Goal: Check status: Check status

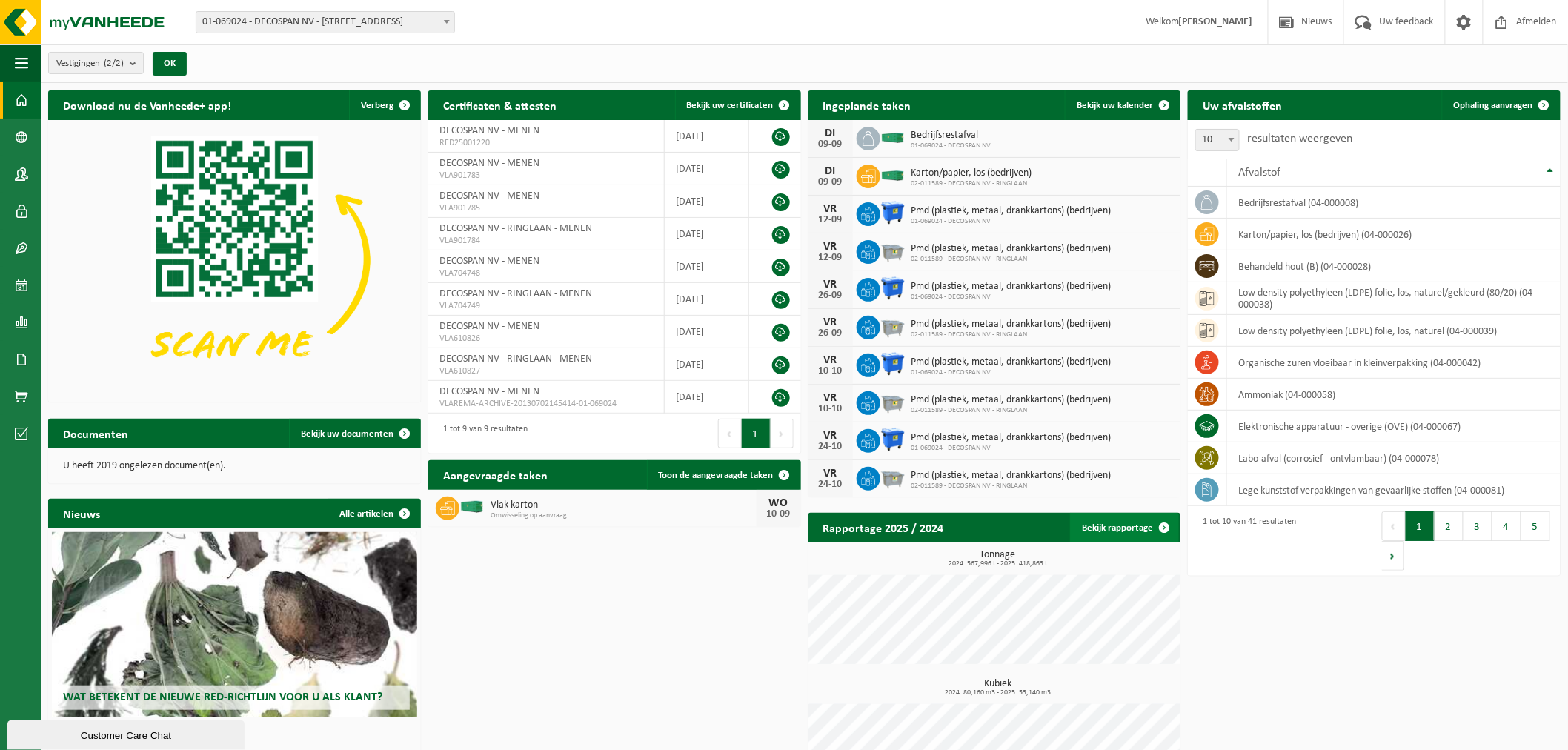
click at [1130, 519] on link "Bekijk rapportage" at bounding box center [1124, 528] width 109 height 30
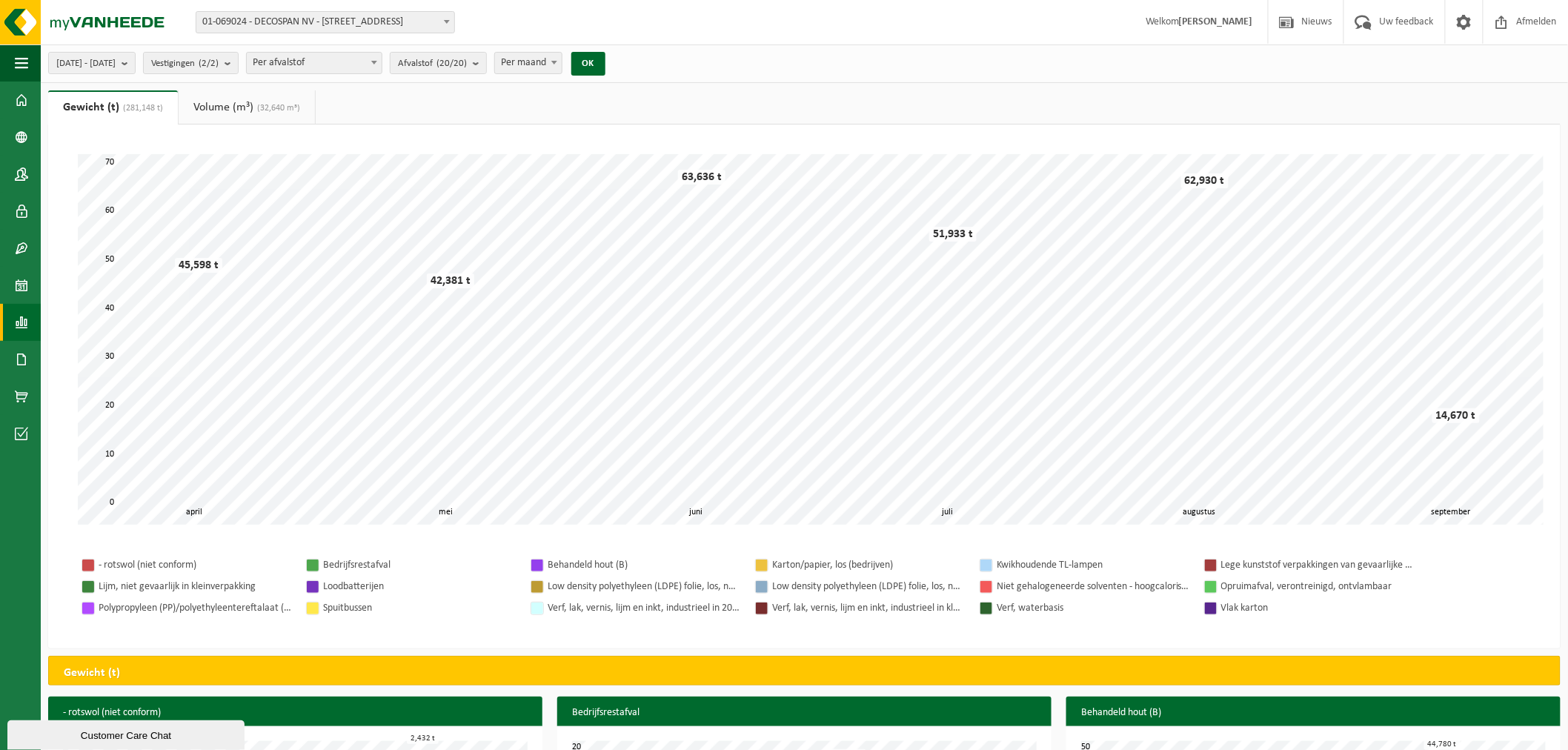
click at [335, 79] on div "[DATE] - [DATE] Huidige maand Vorige maand Laatste 6 maanden Huidig jaar Vorig …" at bounding box center [804, 64] width 1527 height 39
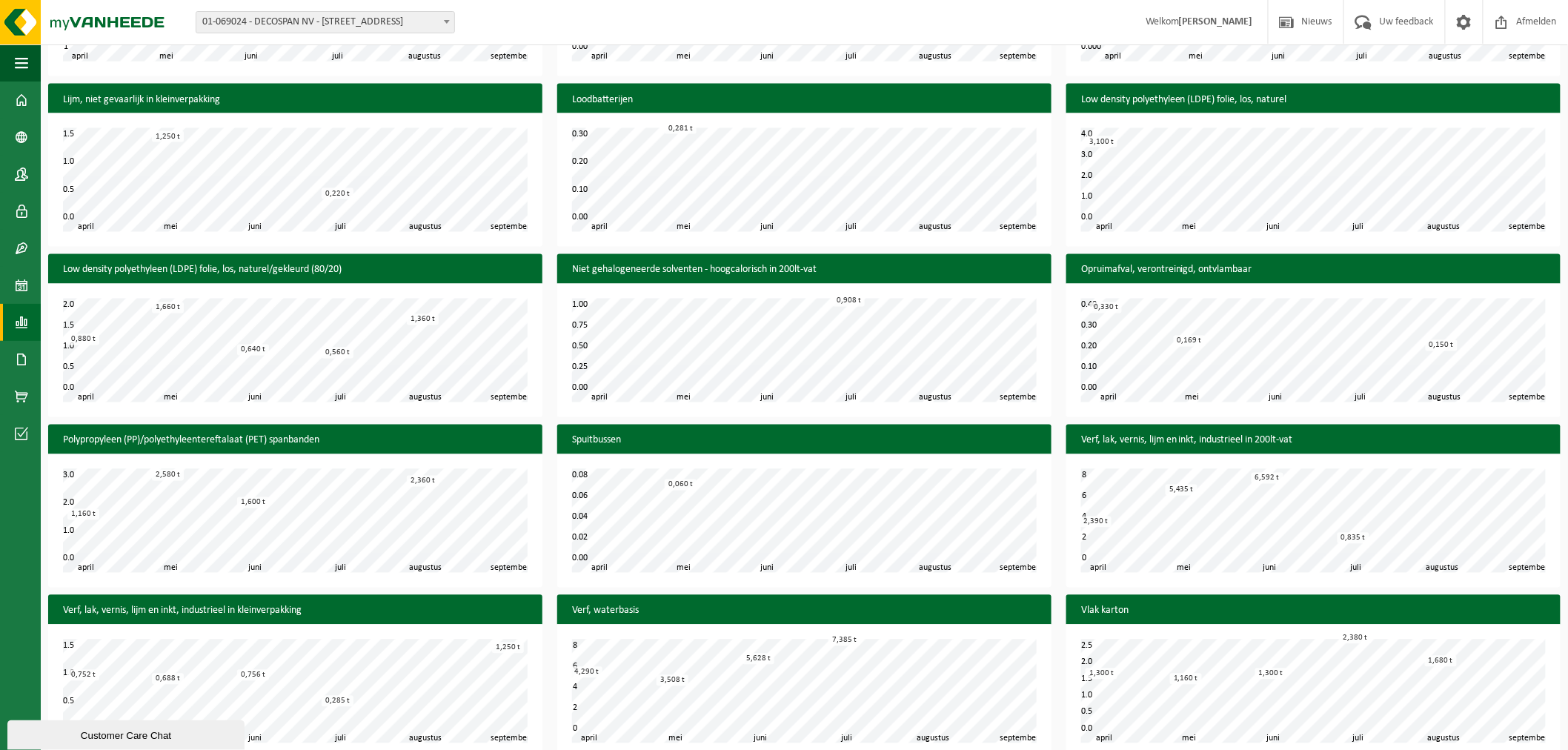
scroll to position [977, 0]
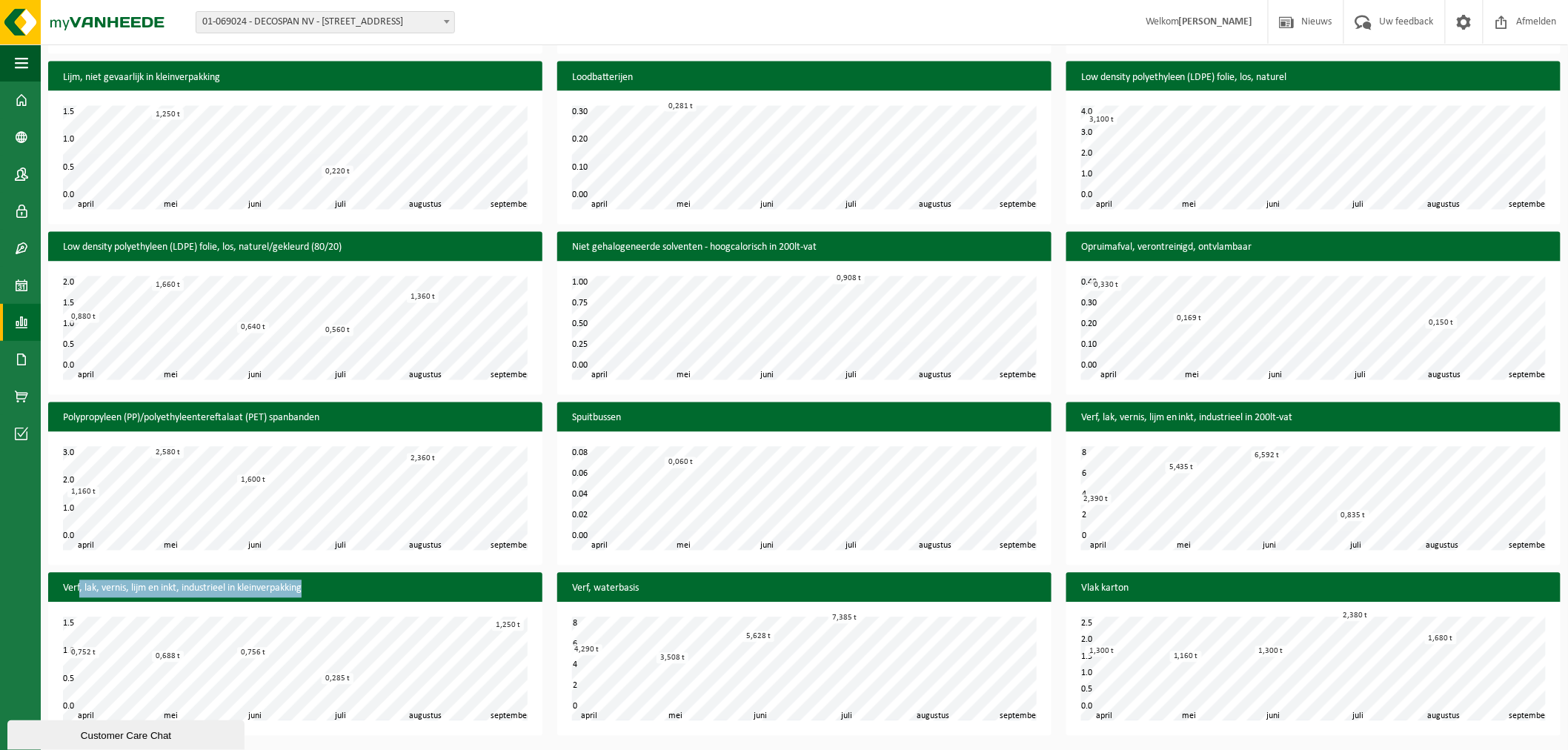
drag, startPoint x: 80, startPoint y: 583, endPoint x: 315, endPoint y: 597, distance: 235.4
click at [315, 597] on h3 "Verf, lak, vernis, lijm en inkt, industrieel in kleinverpakking" at bounding box center [294, 589] width 494 height 33
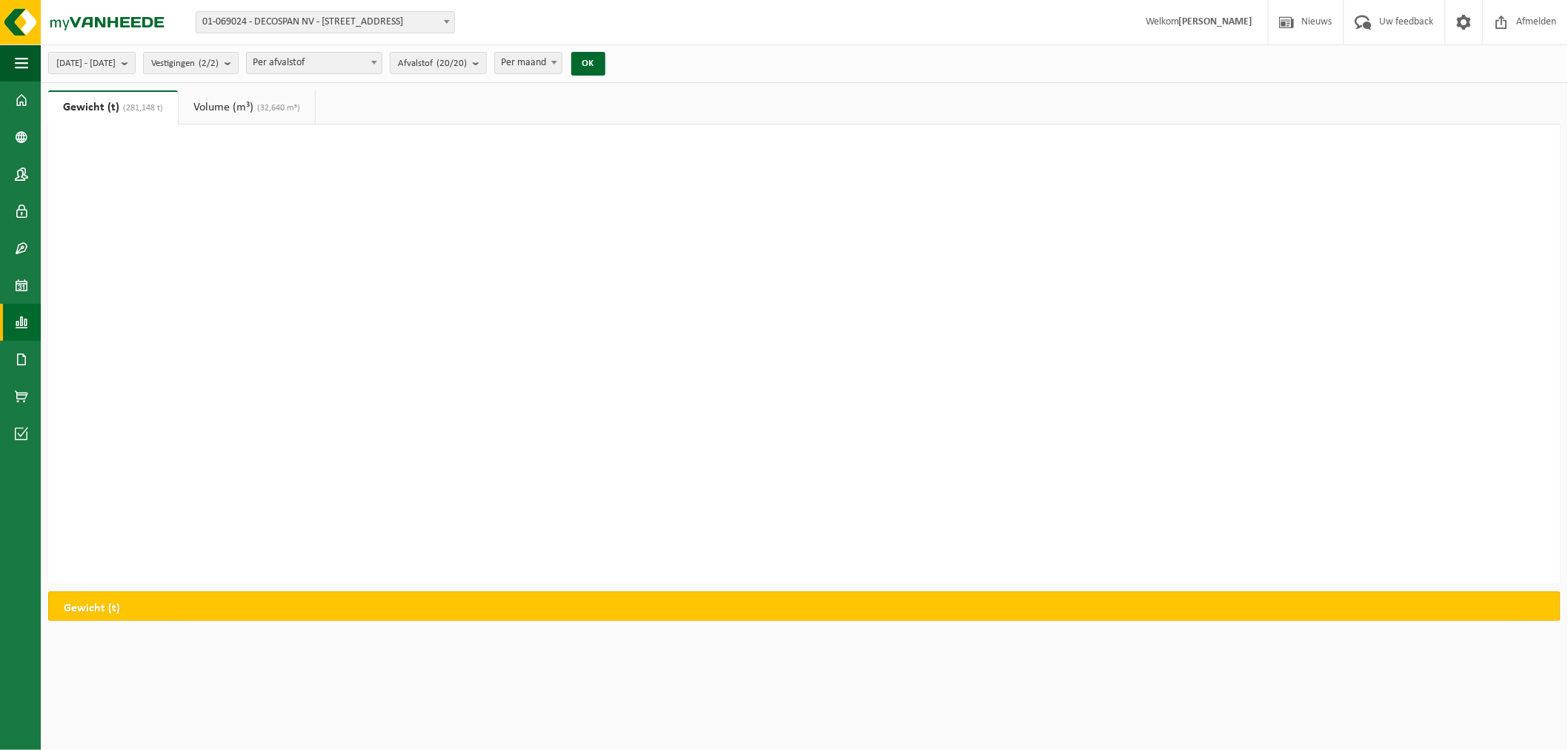
scroll to position [0, 0]
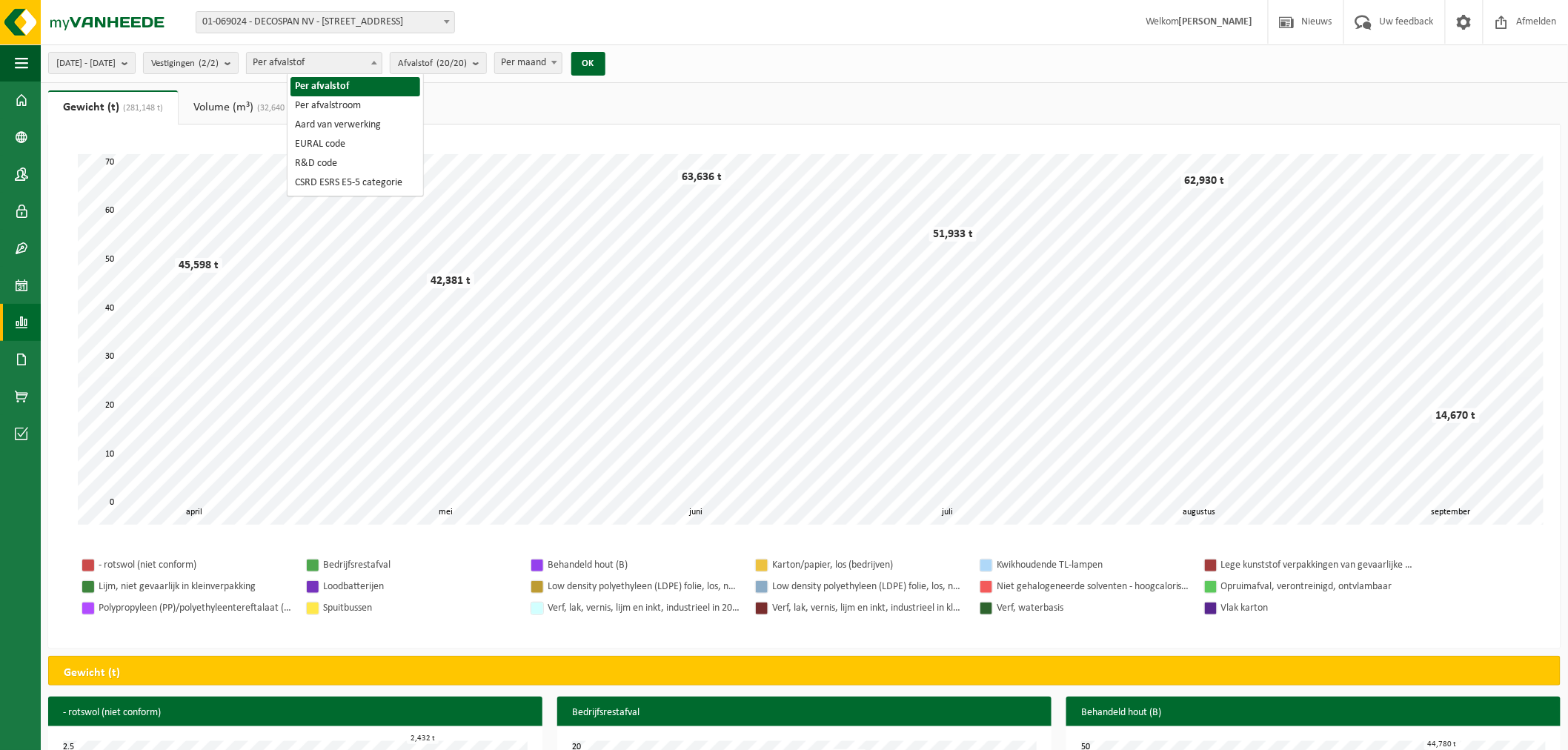
click at [338, 68] on span "Per afvalstof" at bounding box center [313, 63] width 135 height 21
drag, startPoint x: 342, startPoint y: 65, endPoint x: 330, endPoint y: 72, distance: 13.9
click at [342, 65] on span "Per afvalstof" at bounding box center [313, 63] width 135 height 21
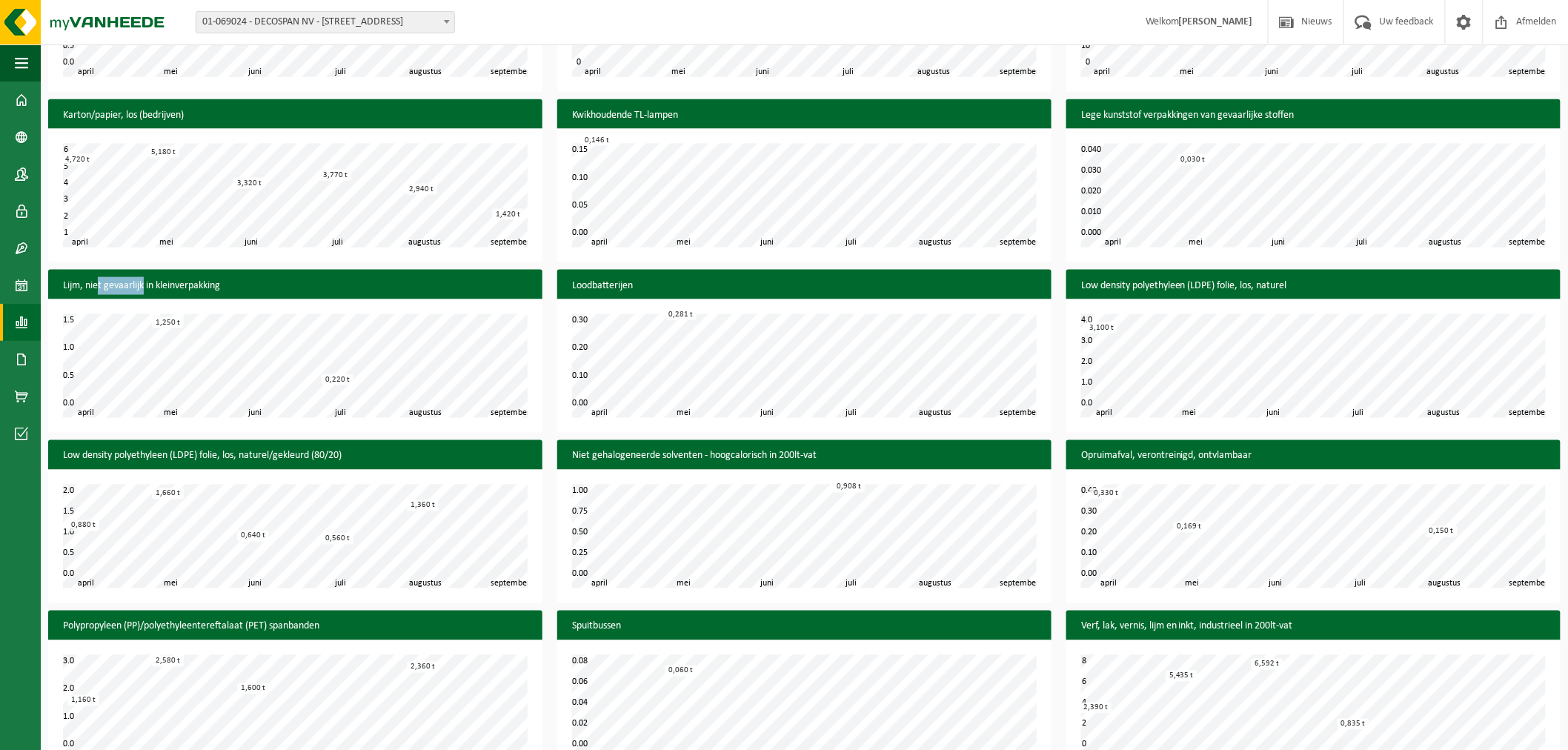
drag, startPoint x: 97, startPoint y: 294, endPoint x: 143, endPoint y: 291, distance: 46.1
click at [143, 291] on h3 "Lijm, niet gevaarlijk in kleinverpakking" at bounding box center [294, 286] width 494 height 33
click at [430, 432] on div "mei juni juli augustus april september 0.0 1.5 0.5 1.0 1,250 t 0,220 t" at bounding box center [294, 367] width 494 height 134
drag, startPoint x: 99, startPoint y: 455, endPoint x: 300, endPoint y: 453, distance: 201.0
click at [300, 453] on h3 "Low density polyethyleen (LDPE) folie, los, naturel/gekleurd (80/20)" at bounding box center [294, 456] width 494 height 33
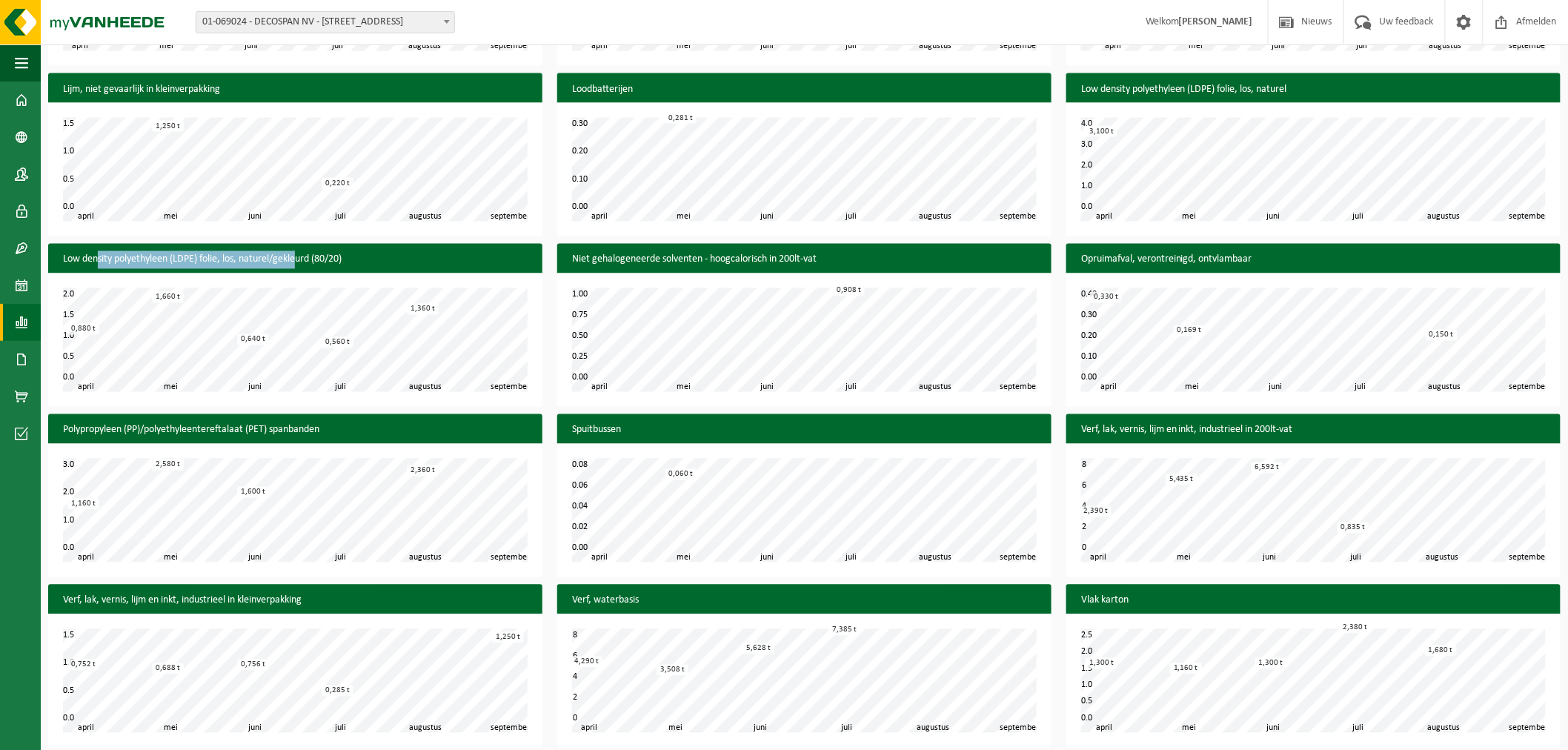
scroll to position [977, 0]
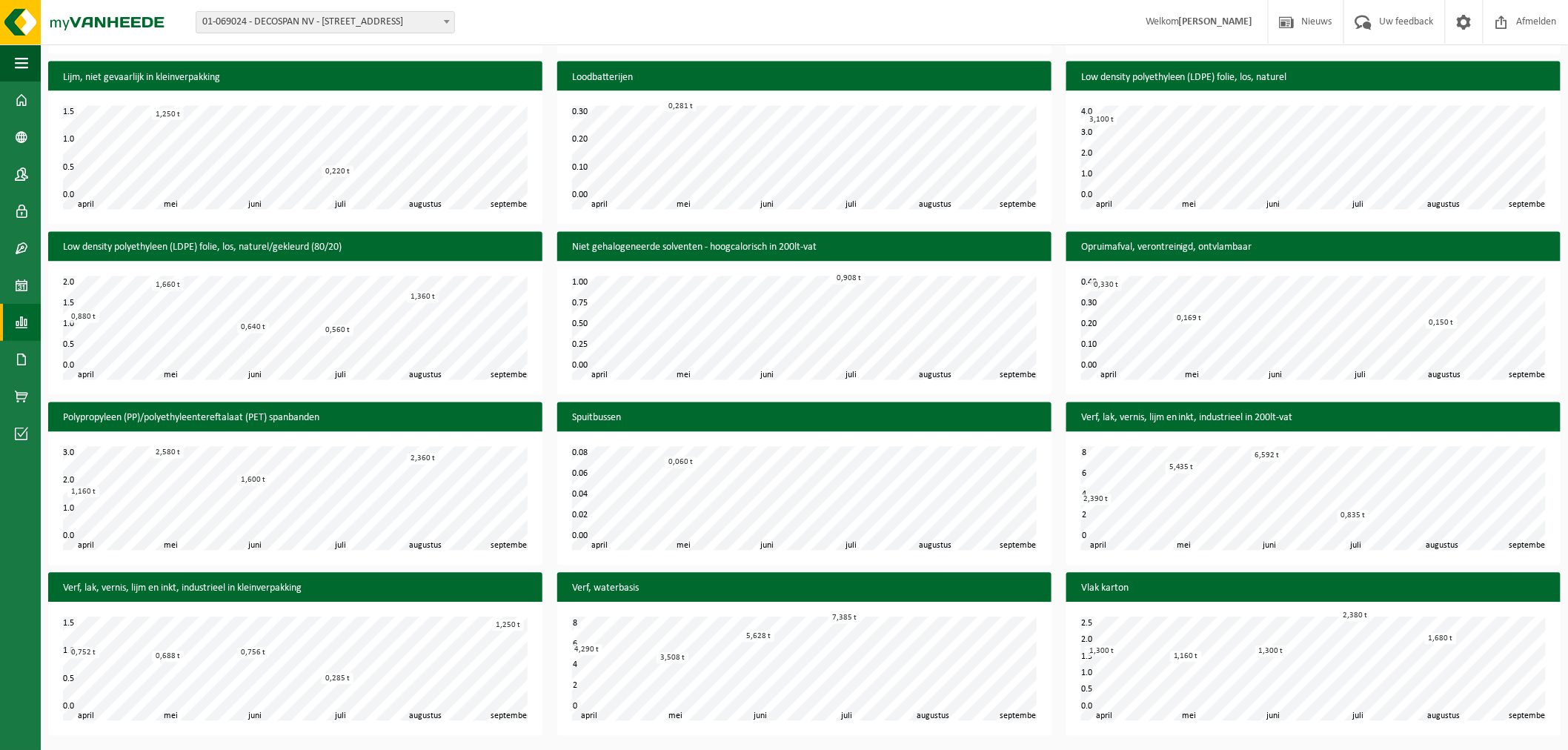
drag, startPoint x: 374, startPoint y: 579, endPoint x: 329, endPoint y: 605, distance: 52.0
click at [374, 579] on h3 "Verf, lak, vernis, lijm en inkt, industrieel in kleinverpakking" at bounding box center [294, 589] width 494 height 33
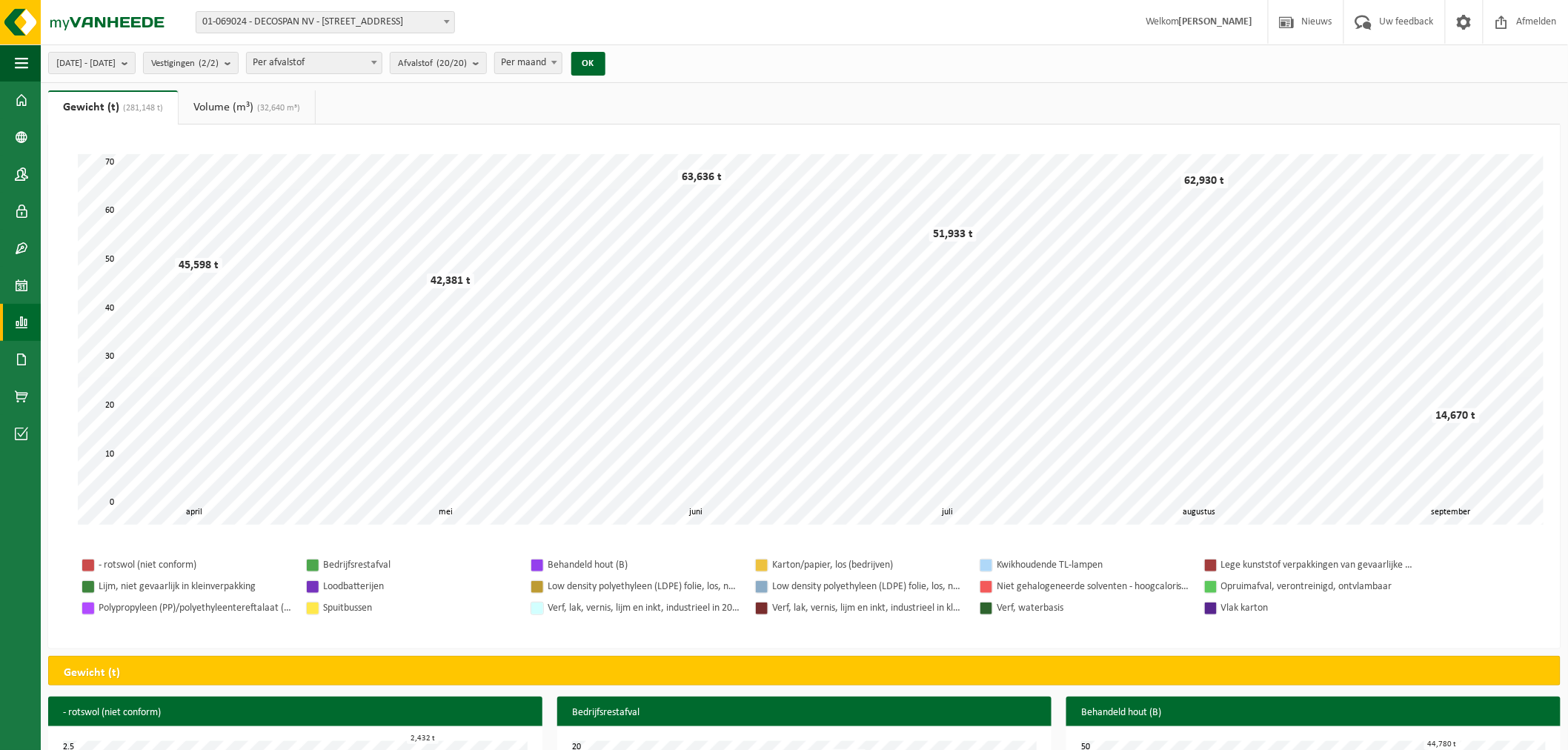
click at [561, 56] on span "Per maand" at bounding box center [528, 63] width 66 height 21
click at [446, 102] on ul "Gewicht (t) (281,148 t) Volume (m³) (32,640 m³)" at bounding box center [803, 108] width 1512 height 34
click at [219, 67] on count "(2/2)" at bounding box center [209, 64] width 20 height 10
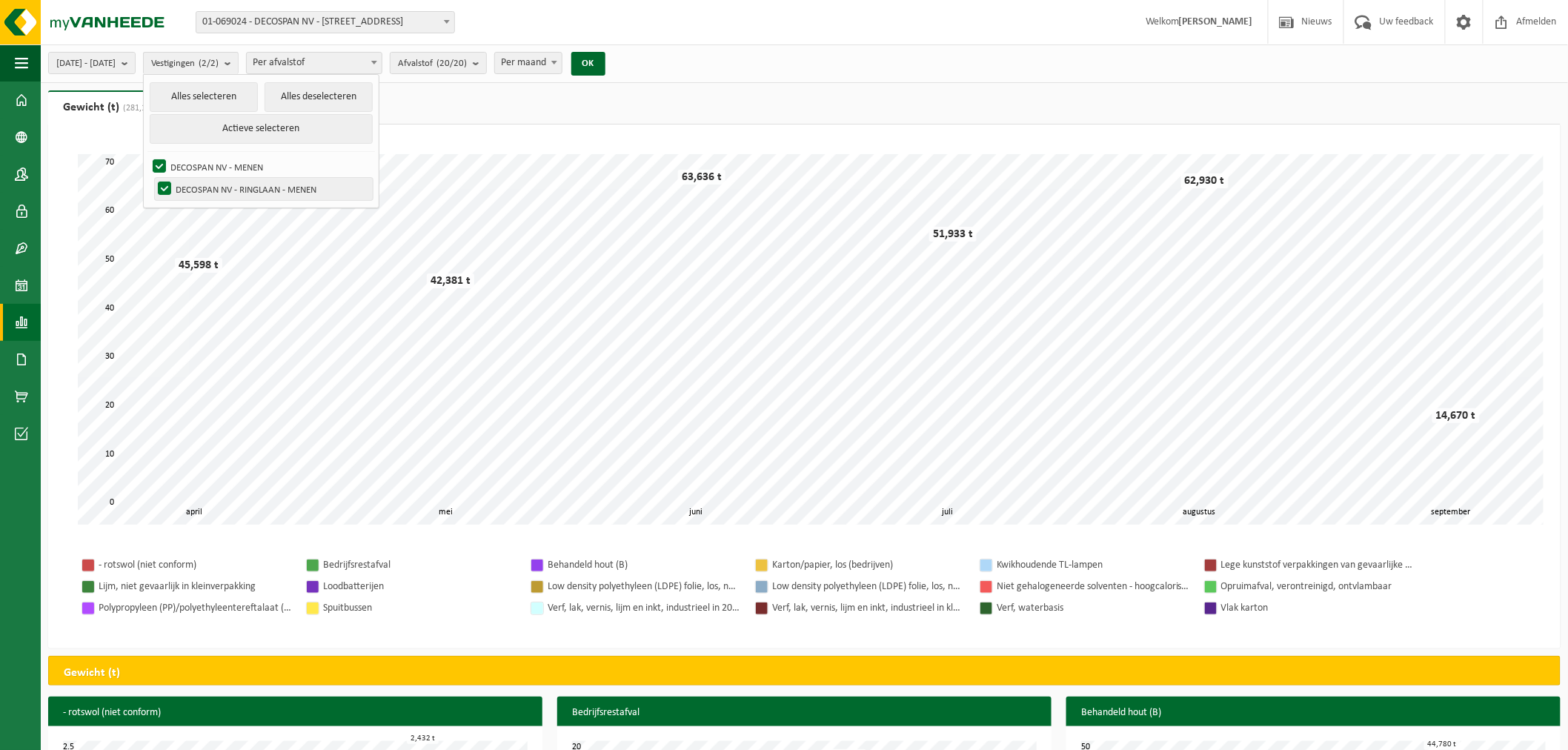
click at [246, 190] on label "DECOSPAN NV - RINGLAAN - MENEN" at bounding box center [263, 189] width 218 height 22
click at [153, 178] on input "DECOSPAN NV - RINGLAAN - MENEN" at bounding box center [152, 177] width 1 height 1
checkbox input "false"
drag, startPoint x: 459, startPoint y: 98, endPoint x: 350, endPoint y: 94, distance: 109.1
click at [459, 98] on ul "Gewicht (t) (281,148 t) Volume (m³) (32,640 m³)" at bounding box center [803, 108] width 1512 height 34
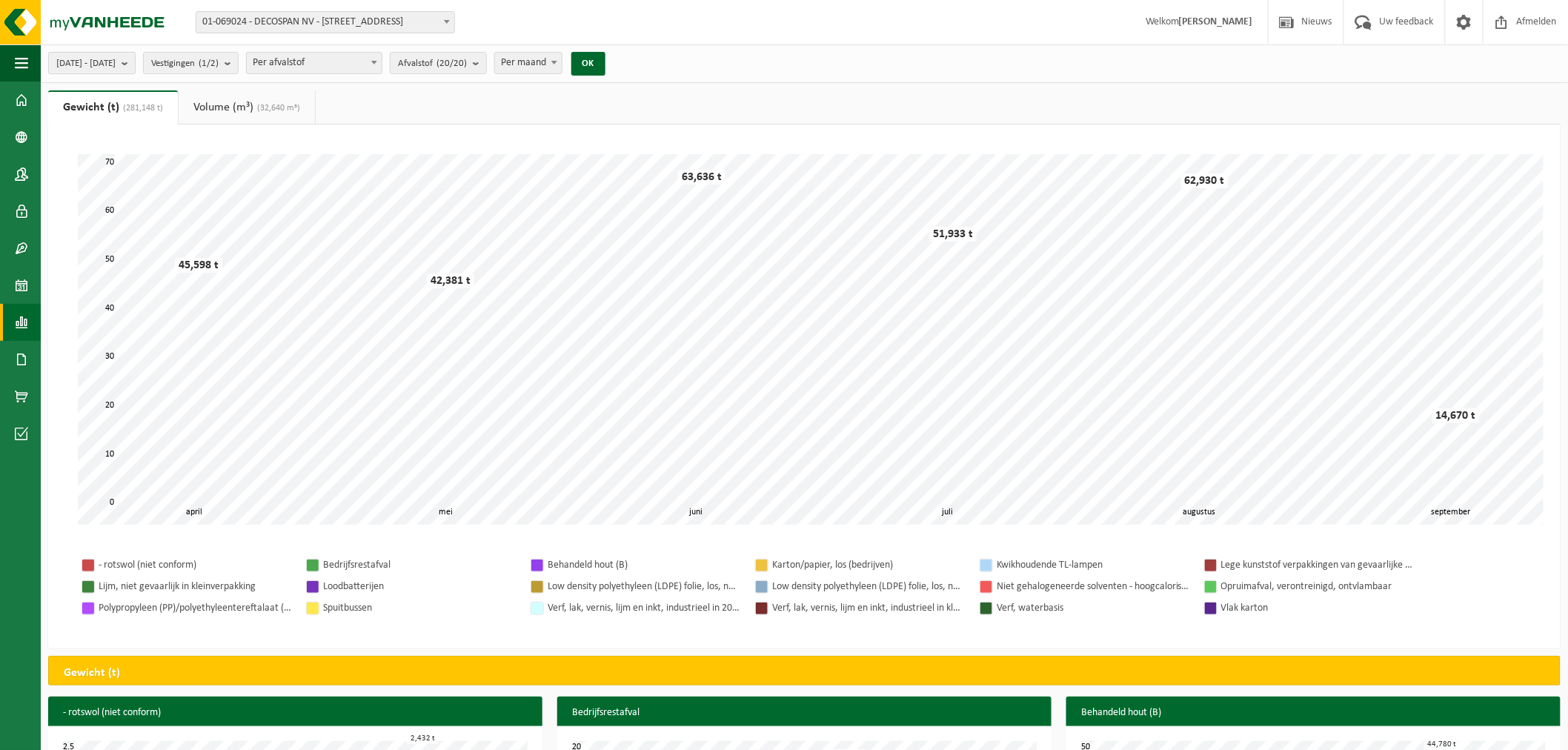
click at [116, 71] on span "[DATE] - [DATE]" at bounding box center [85, 64] width 59 height 22
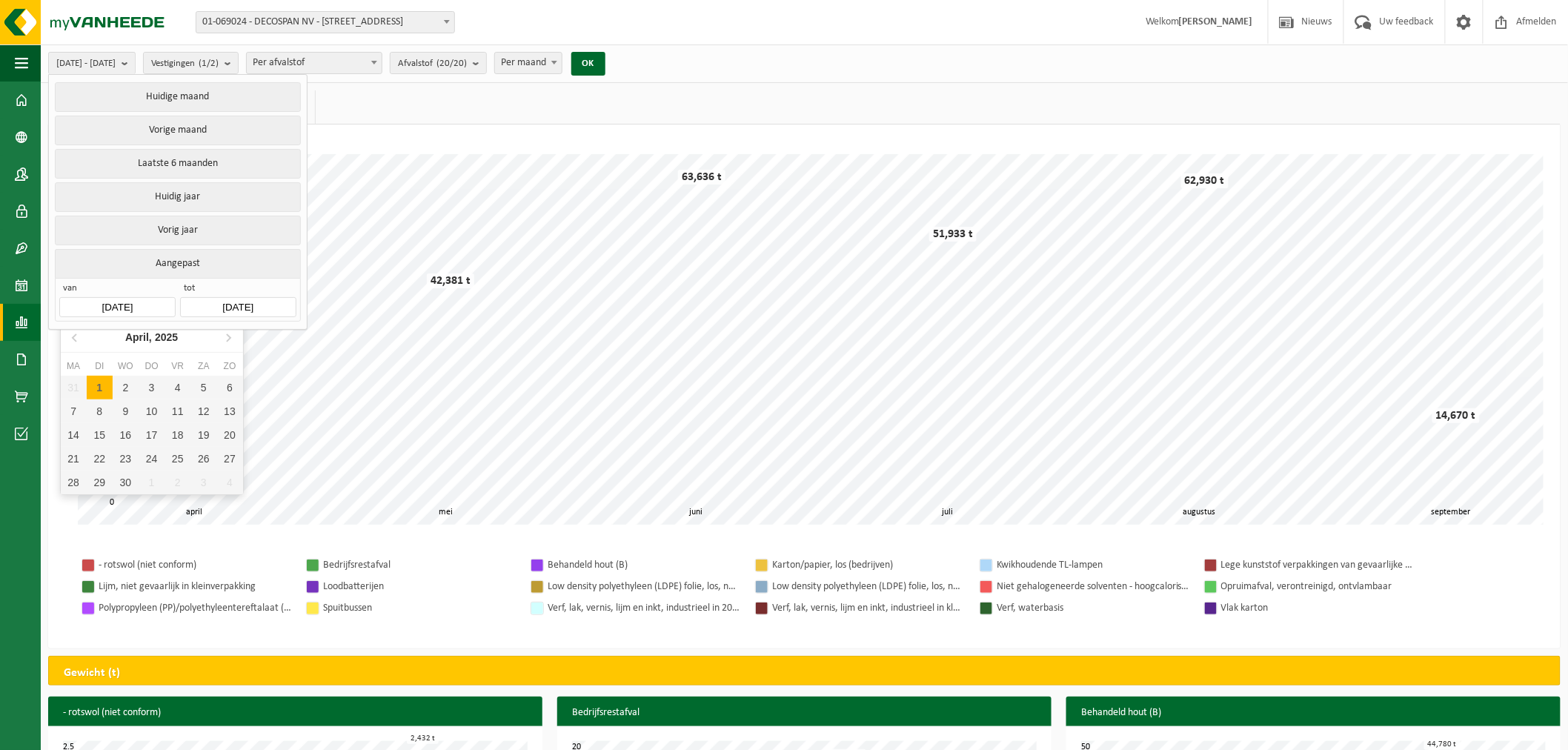
click at [165, 301] on input "[DATE]" at bounding box center [117, 308] width 116 height 20
click at [79, 344] on icon at bounding box center [76, 338] width 24 height 24
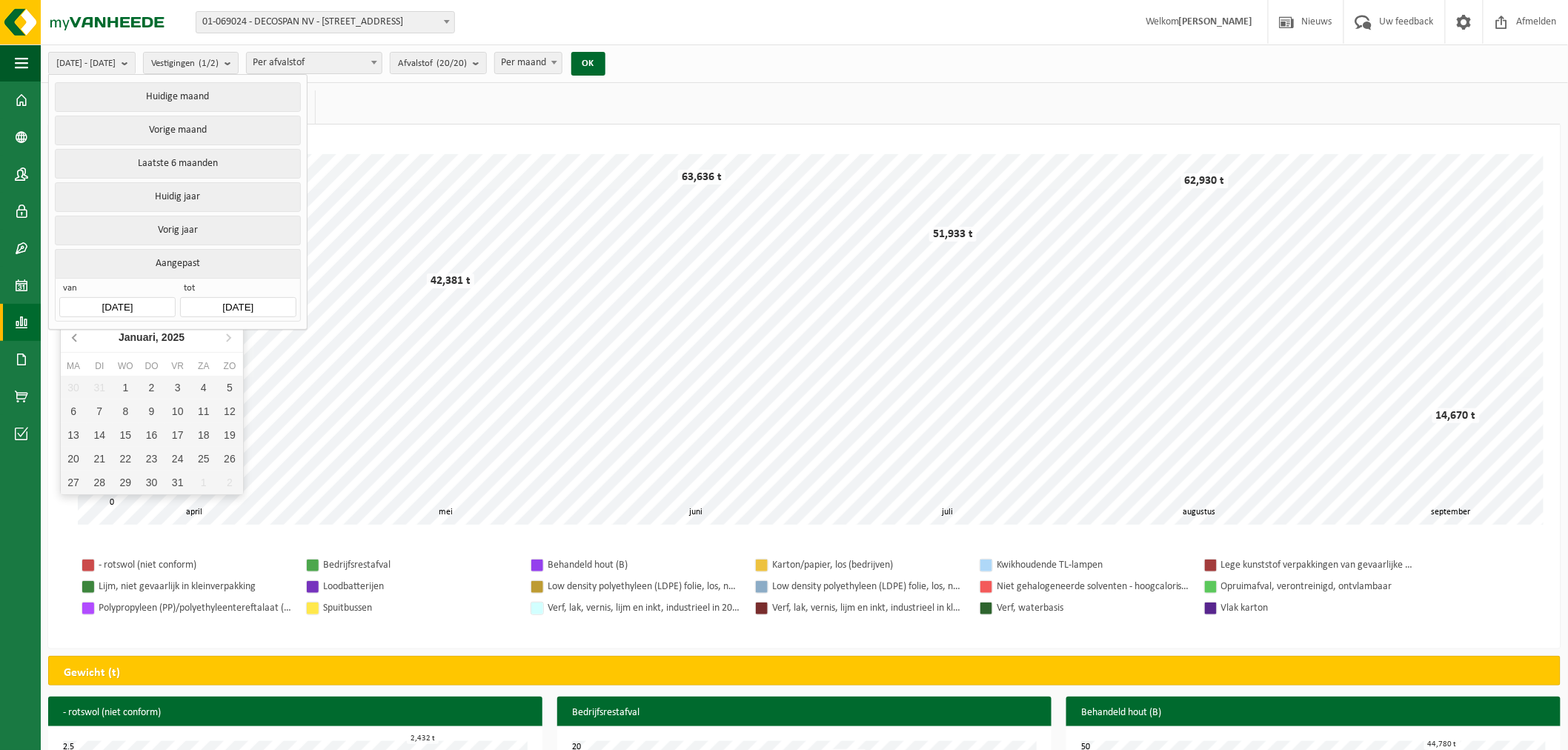
click at [79, 344] on icon at bounding box center [76, 338] width 24 height 24
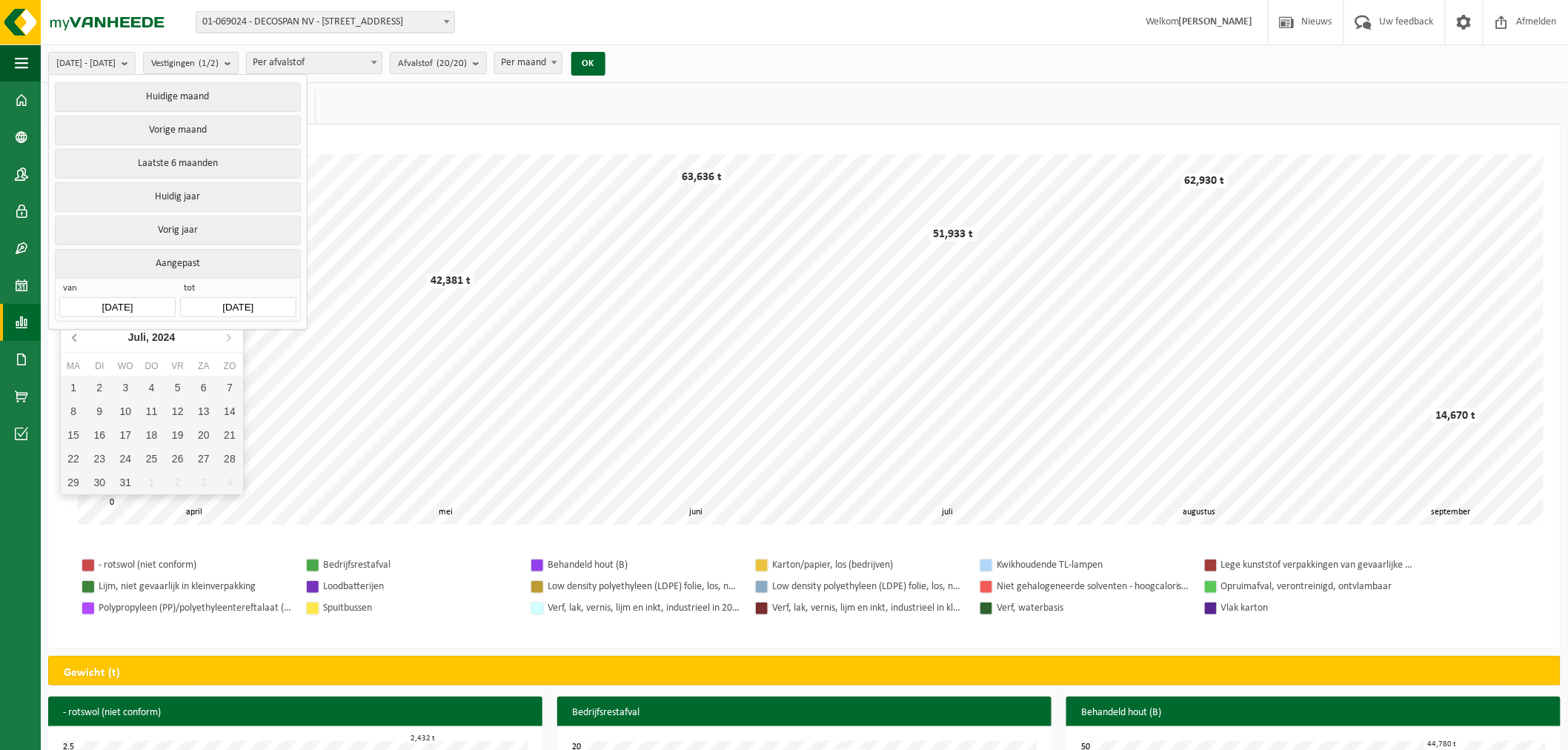
click at [79, 344] on icon at bounding box center [76, 338] width 24 height 24
click at [78, 342] on icon at bounding box center [76, 338] width 24 height 24
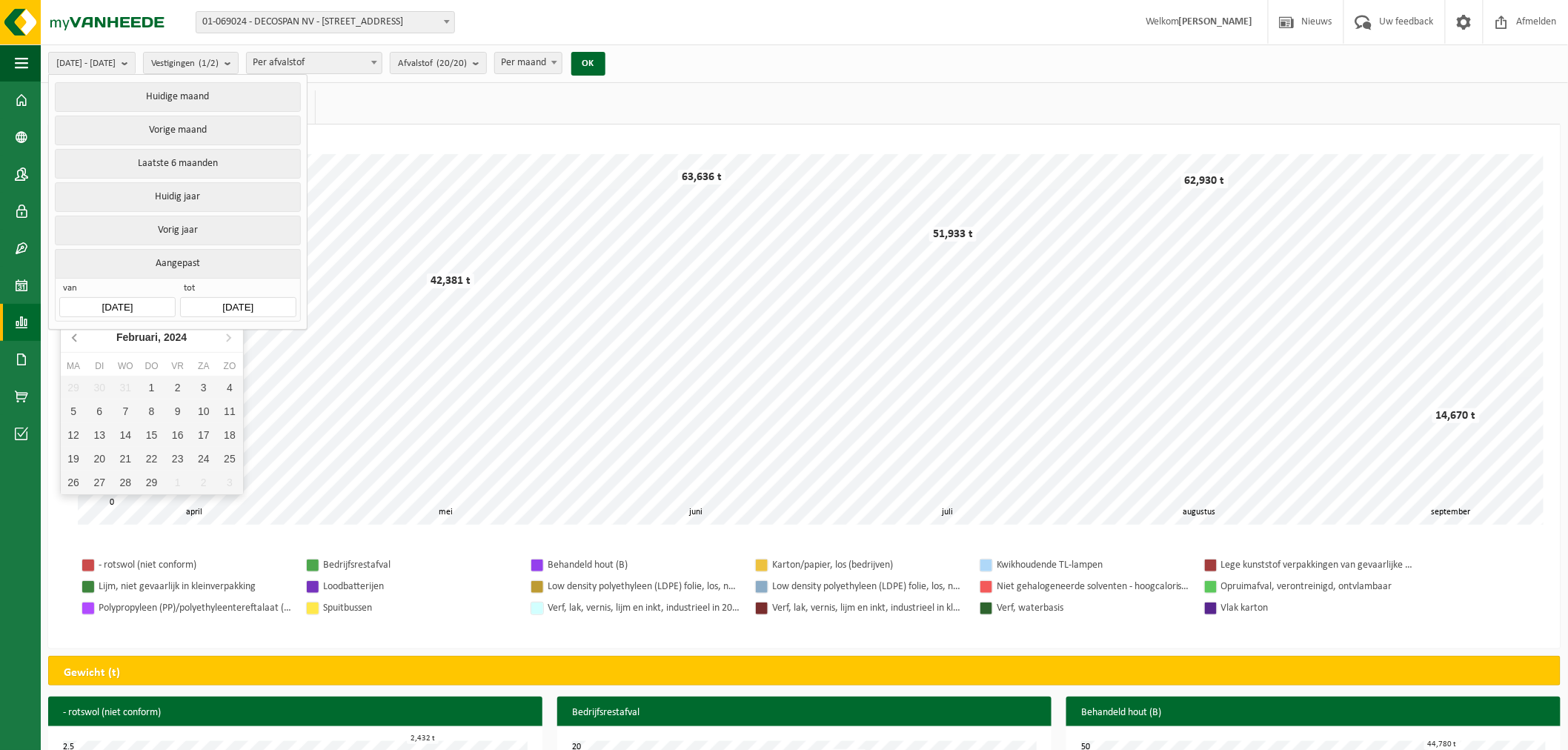
click at [78, 342] on icon at bounding box center [76, 338] width 24 height 24
click at [79, 381] on div "1" at bounding box center [74, 387] width 26 height 24
type input "[DATE]"
click at [210, 264] on button "Aangepast" at bounding box center [178, 263] width 246 height 29
click at [606, 73] on button "OK" at bounding box center [588, 64] width 34 height 24
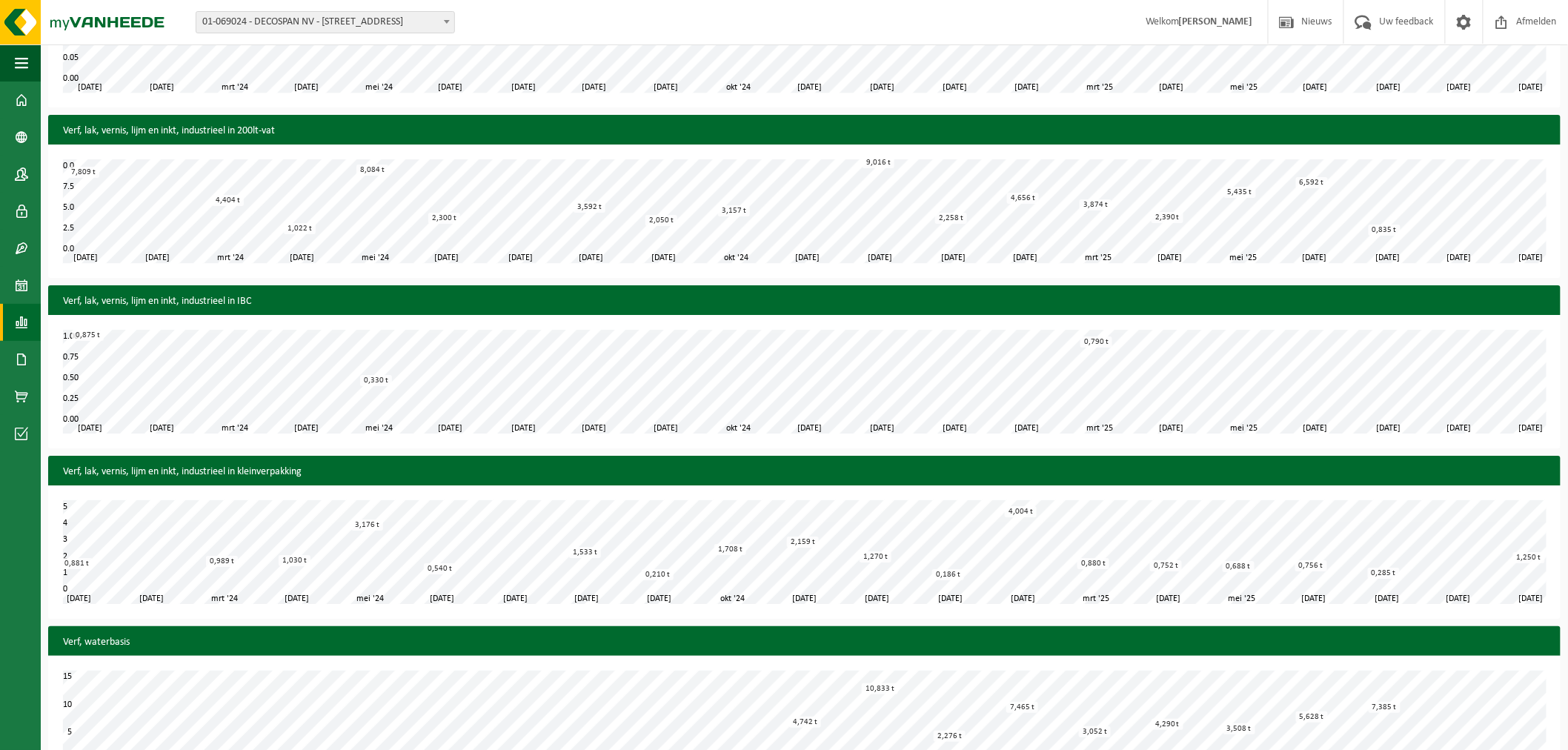
scroll to position [4440, 0]
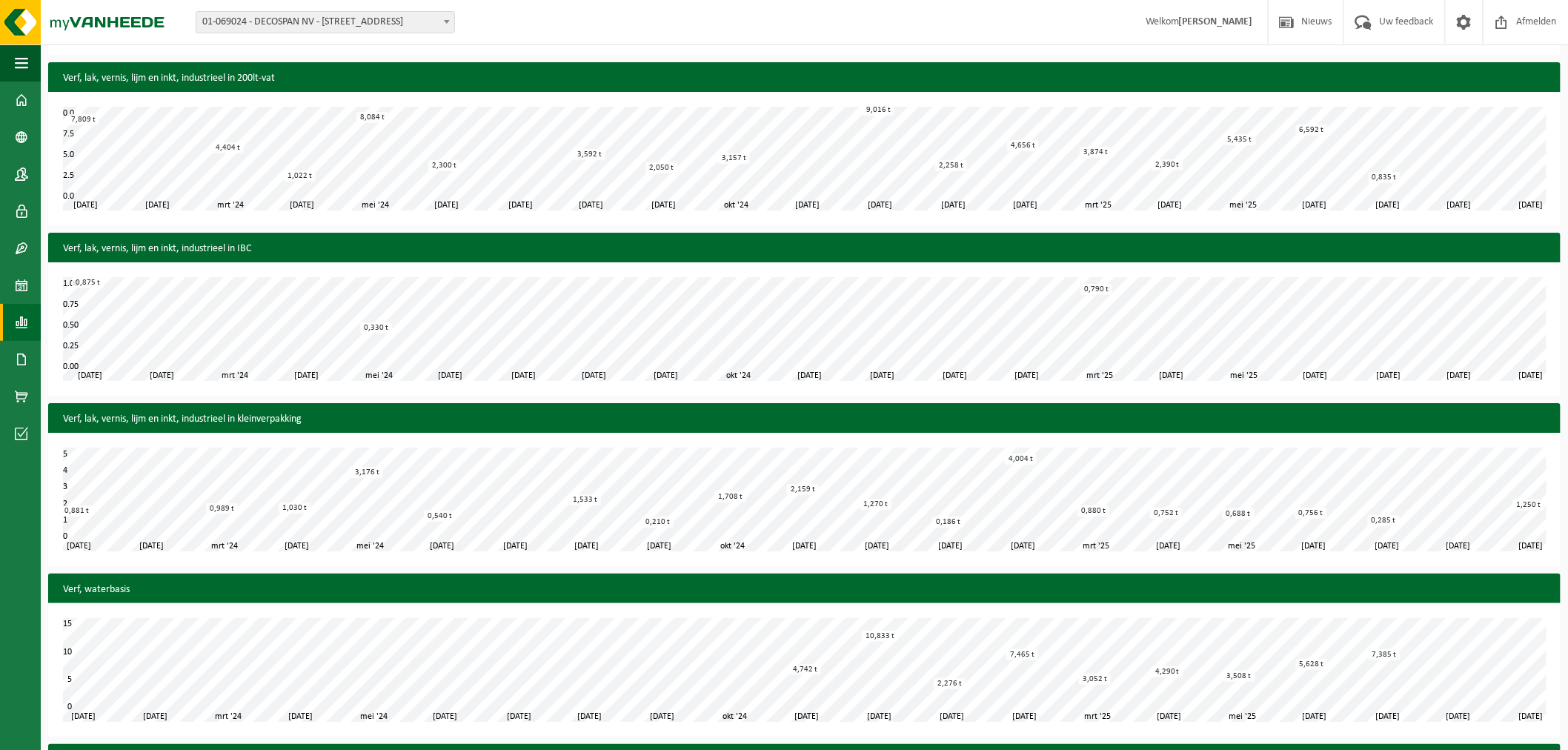
drag, startPoint x: 502, startPoint y: 580, endPoint x: 508, endPoint y: 404, distance: 176.1
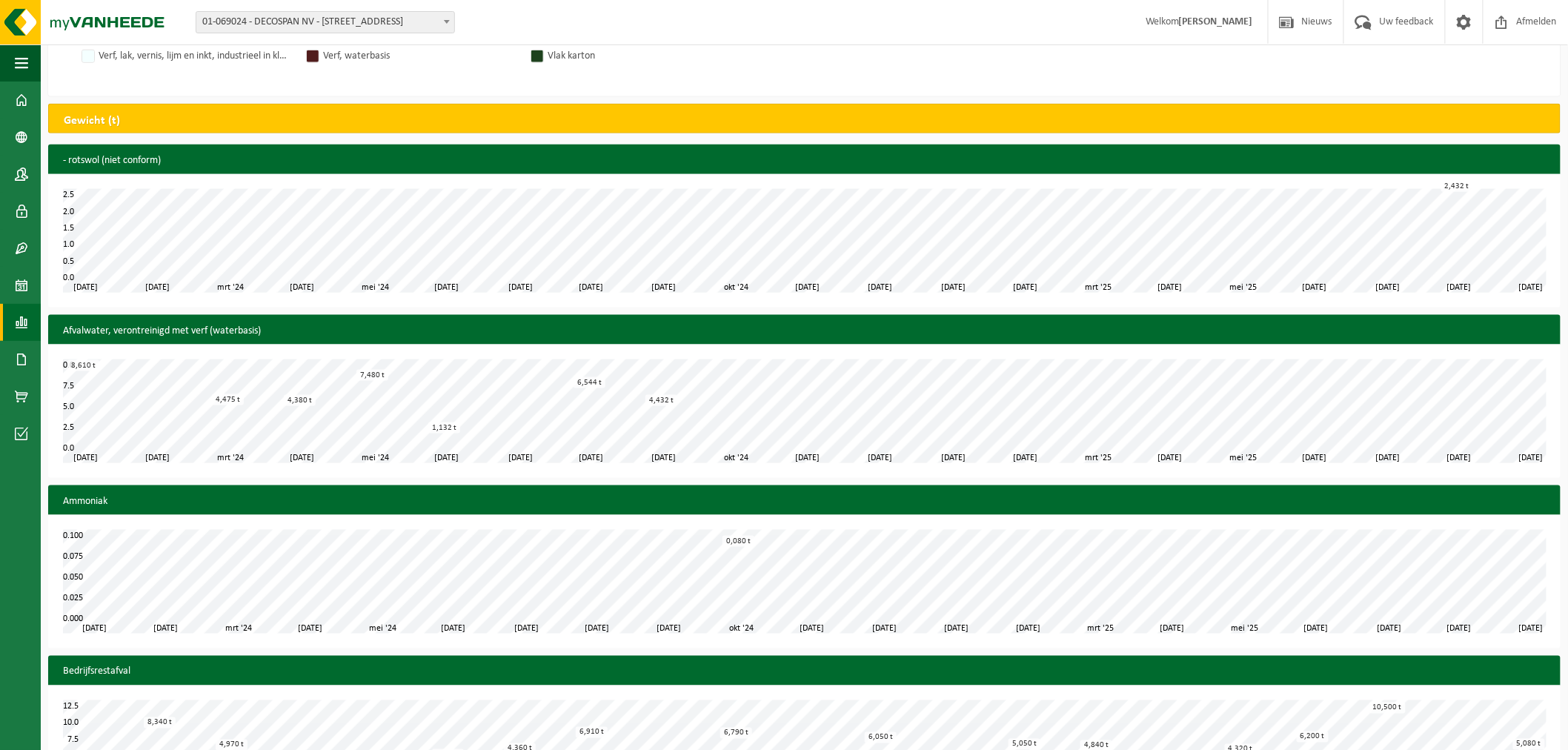
scroll to position [0, 0]
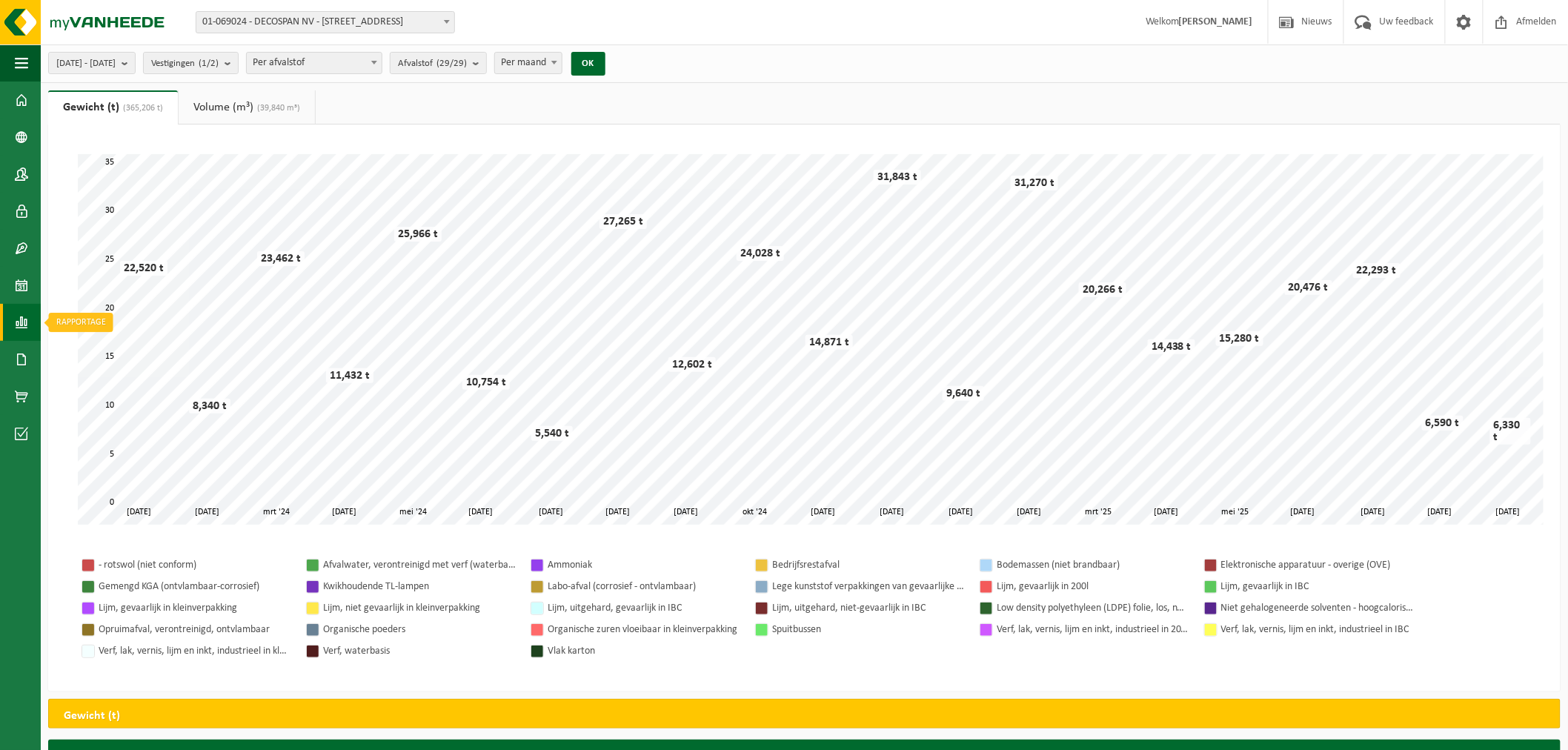
click at [16, 330] on span at bounding box center [21, 322] width 13 height 37
click at [146, 358] on link "In lijstvorm" at bounding box center [109, 354] width 128 height 28
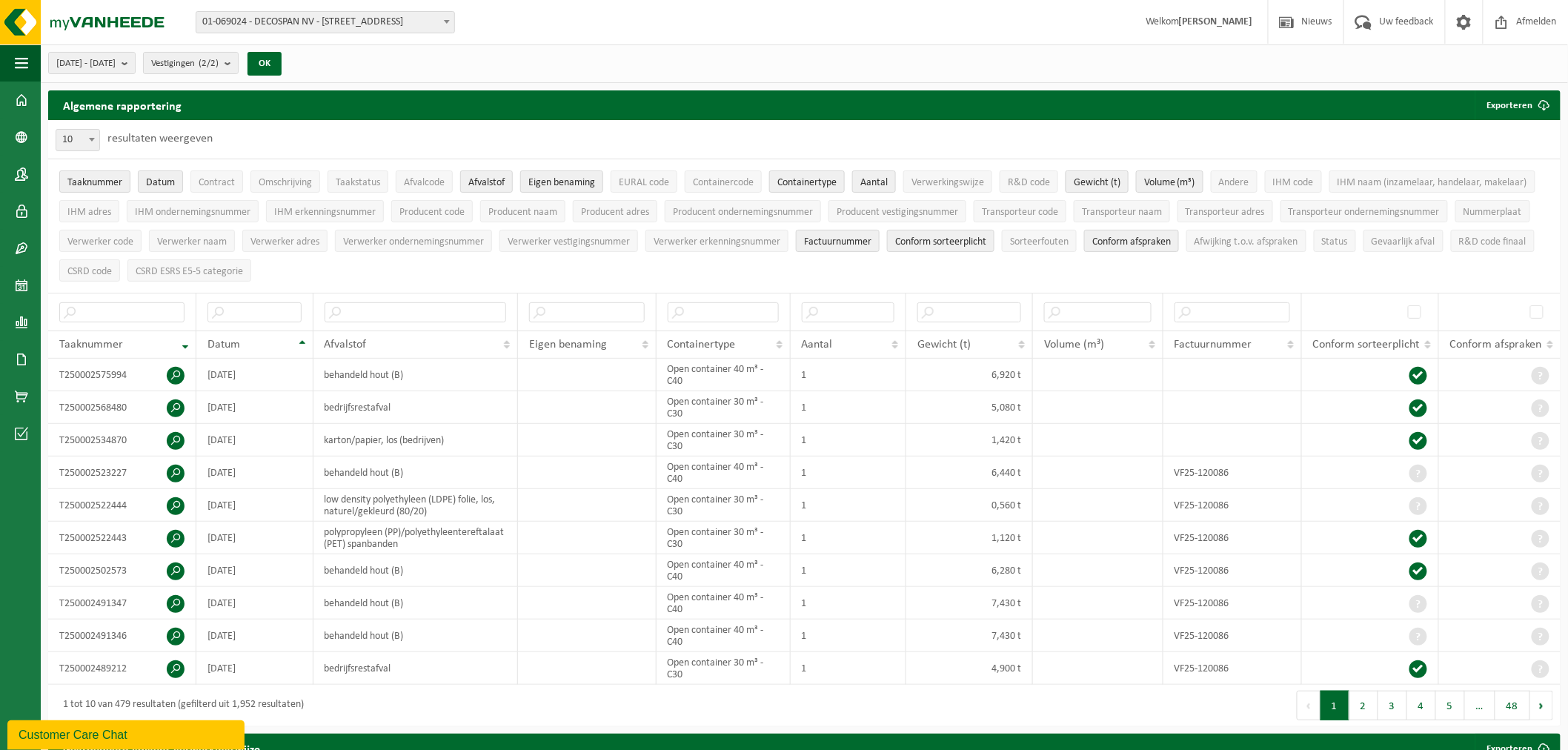
click at [1120, 183] on span "Gewicht (t)" at bounding box center [1097, 182] width 47 height 11
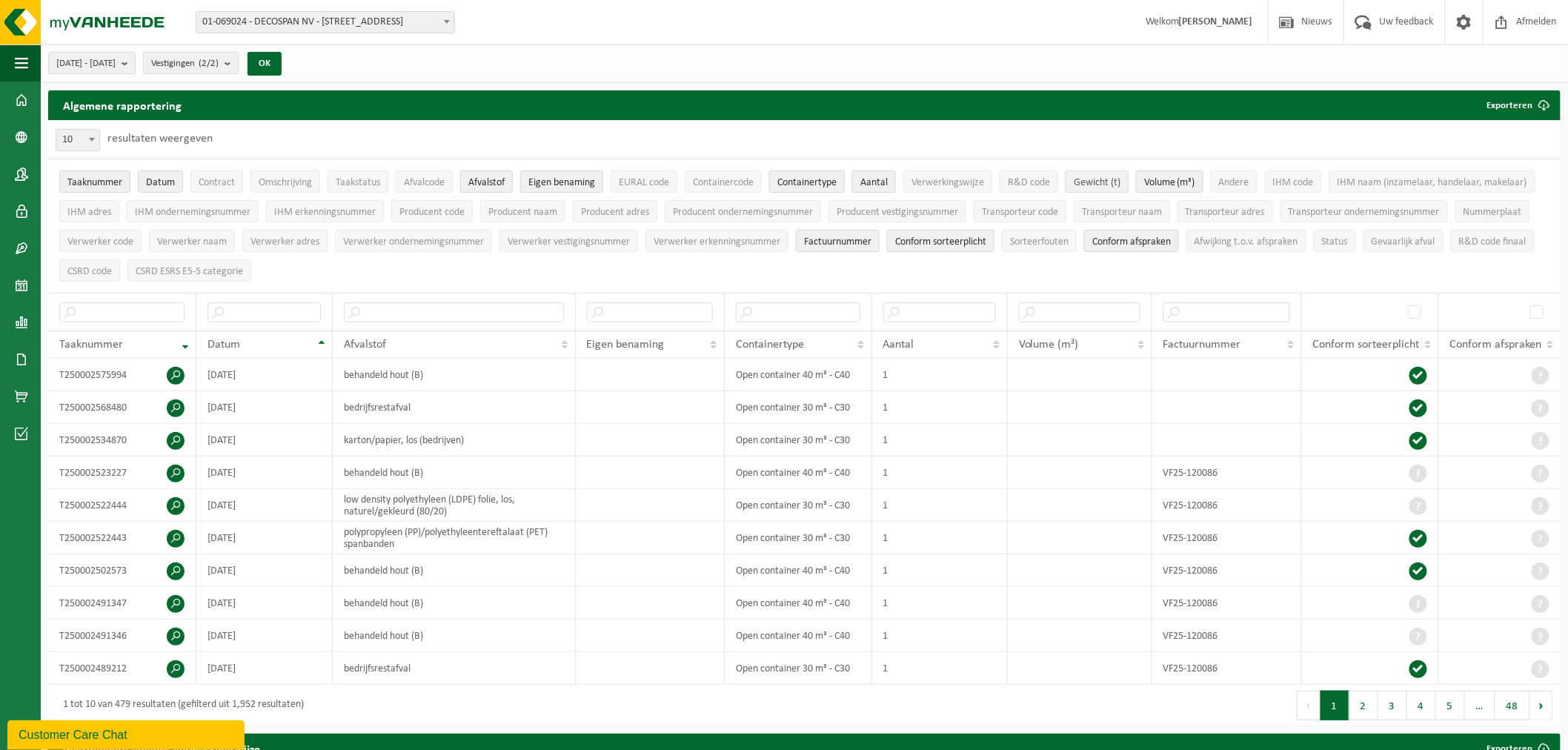
click at [1121, 186] on span "Gewicht (t)" at bounding box center [1097, 182] width 47 height 11
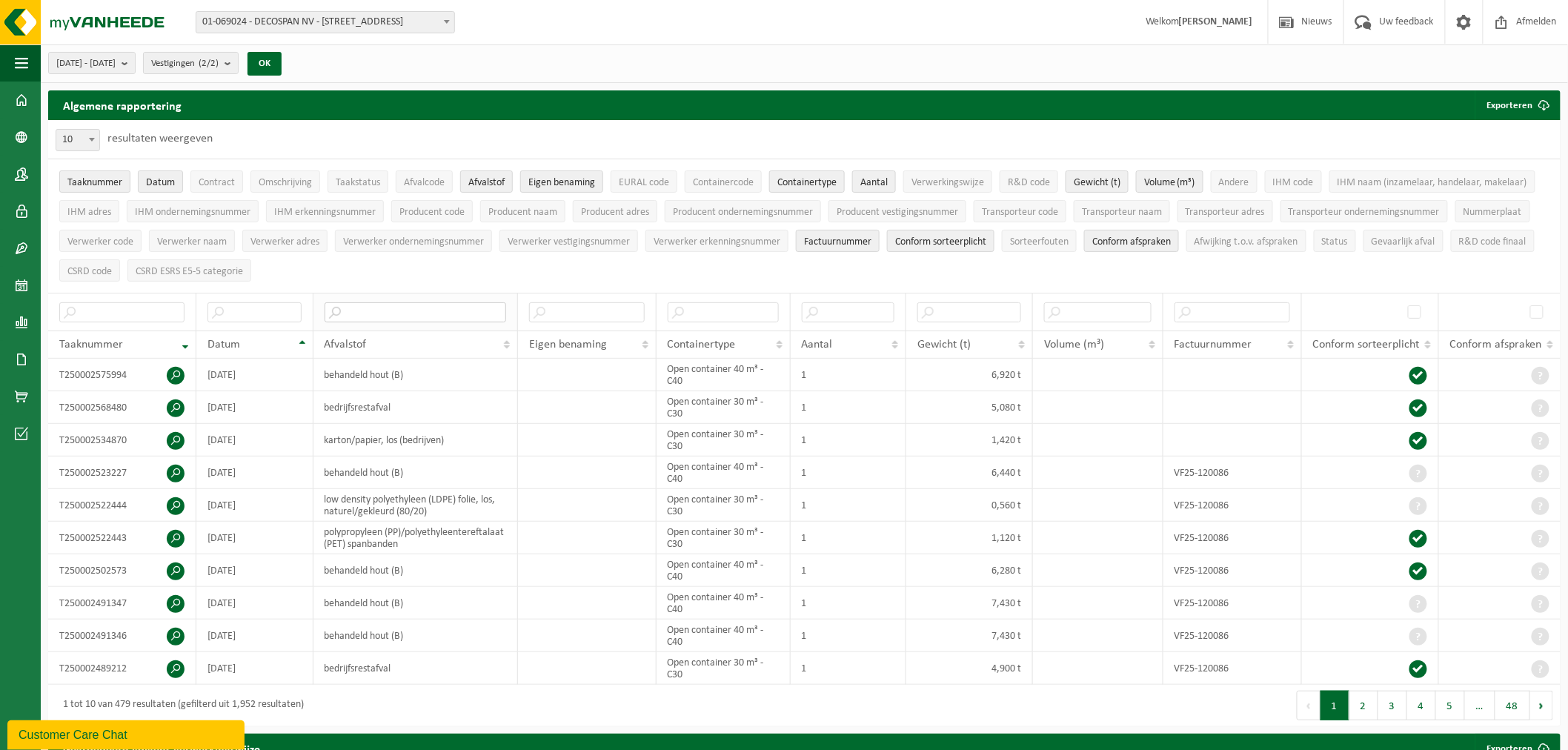
click at [387, 305] on input "text" at bounding box center [415, 313] width 182 height 20
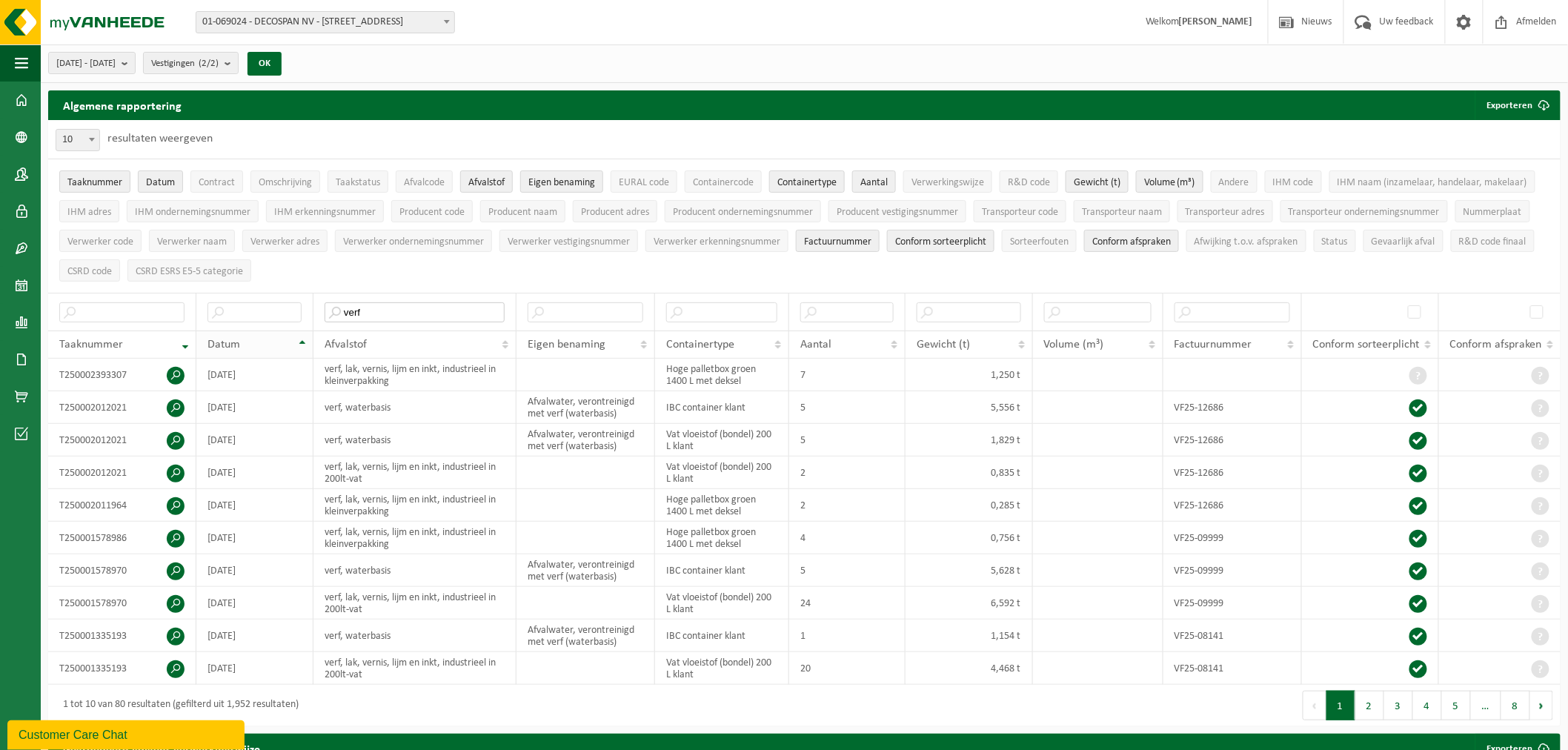
type input "verf"
click at [268, 339] on div "Datum" at bounding box center [251, 345] width 87 height 12
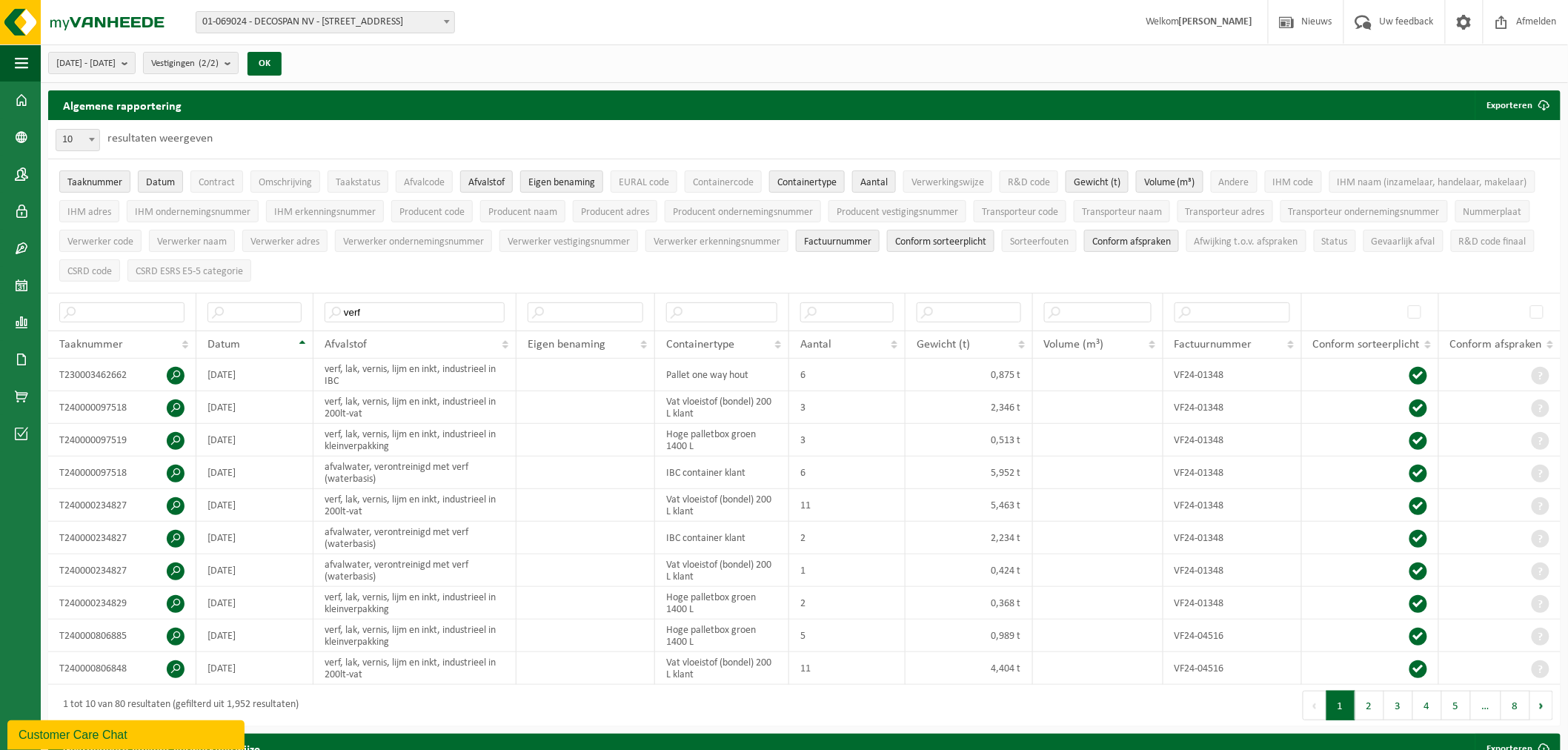
scroll to position [768, 0]
